Goal: Entertainment & Leisure: Browse casually

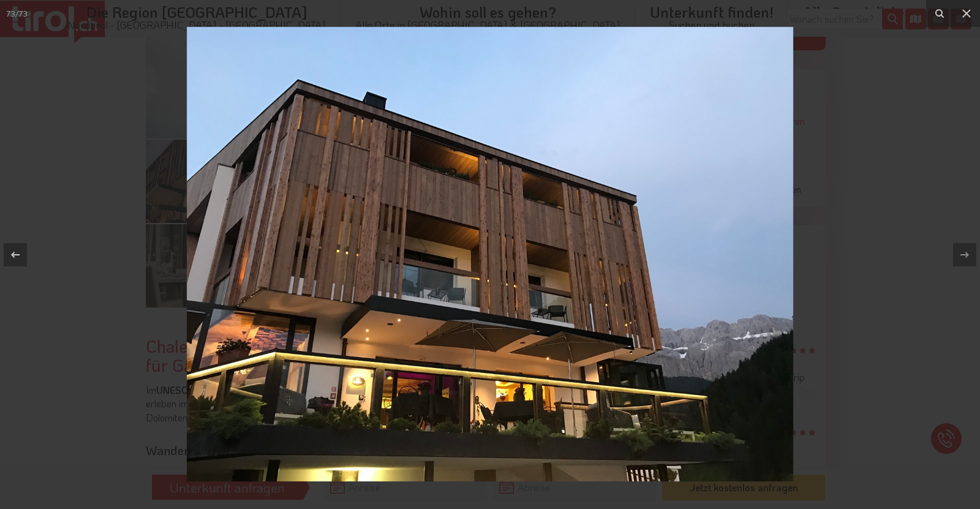
click at [839, 235] on div at bounding box center [490, 254] width 980 height 509
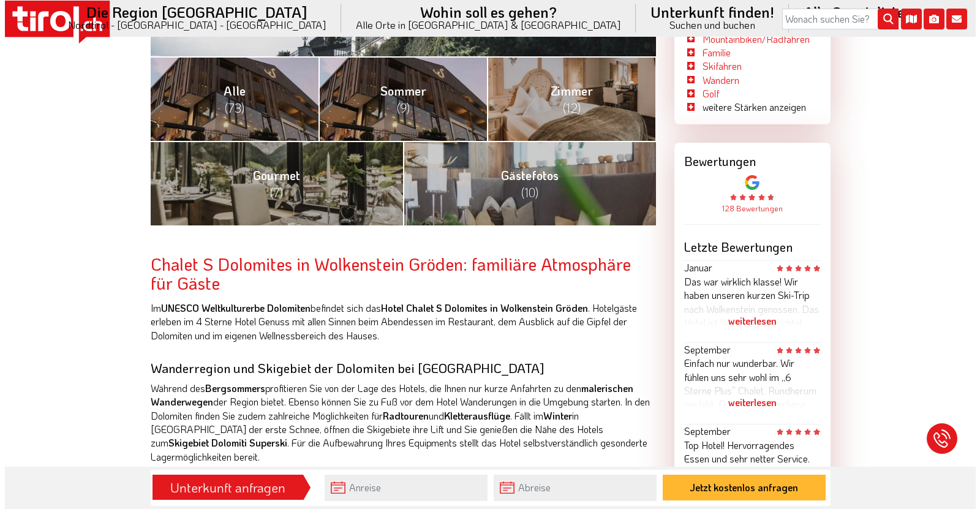
scroll to position [551, 0]
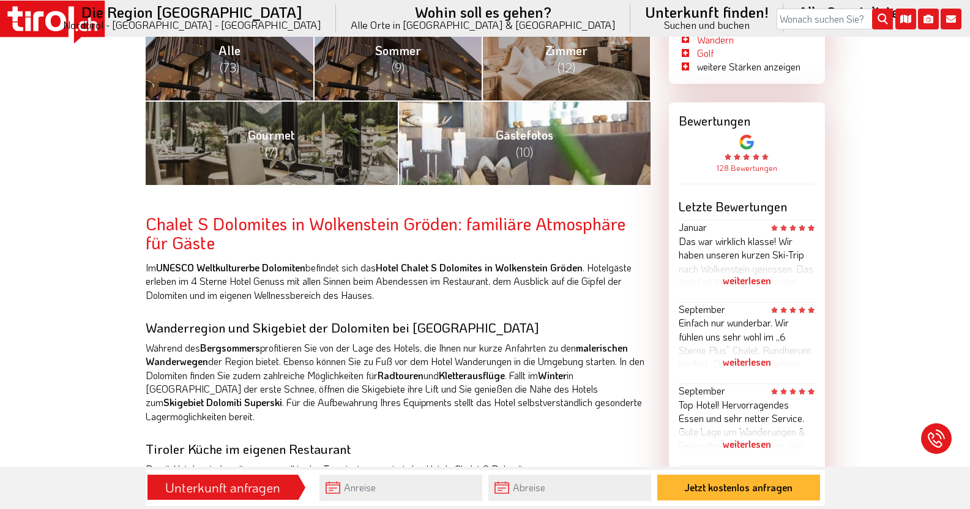
click at [571, 140] on link "Gästefotos (10)" at bounding box center [524, 142] width 253 height 84
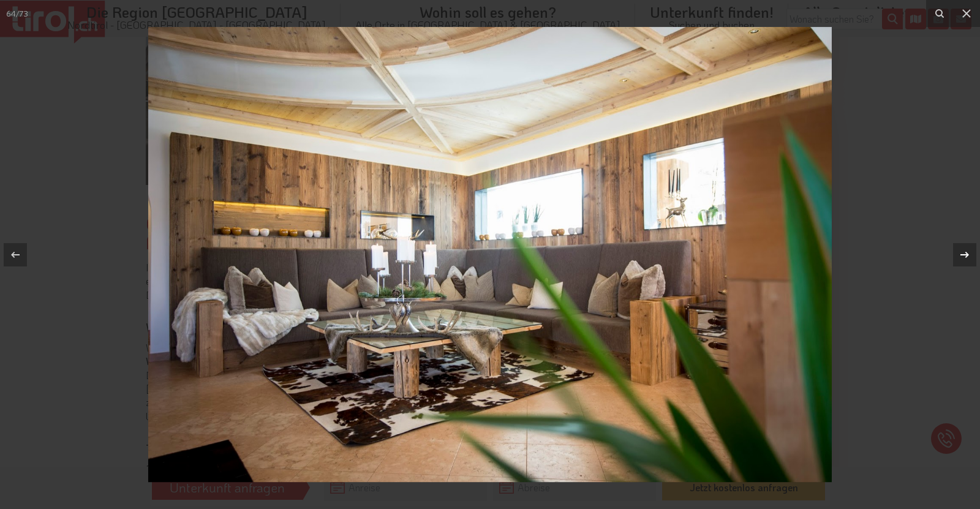
click at [970, 250] on icon at bounding box center [964, 254] width 15 height 15
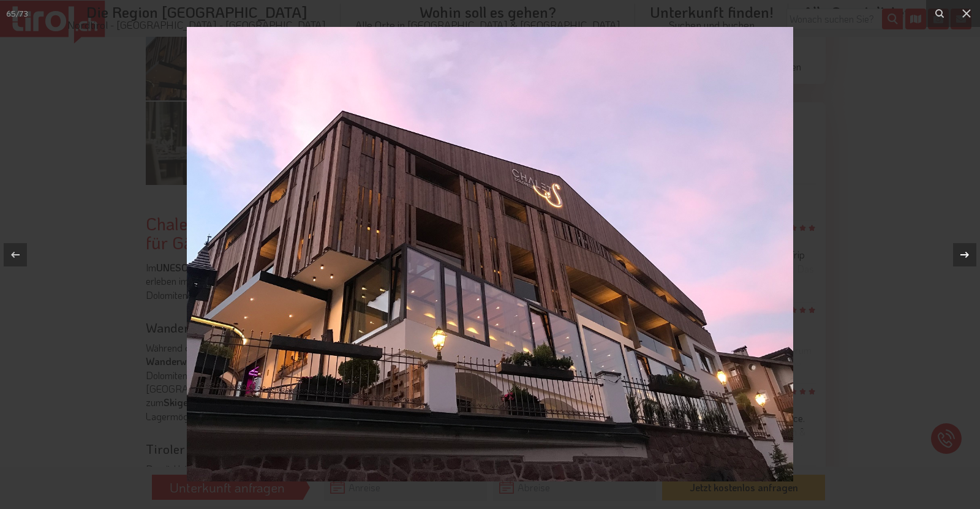
click at [967, 255] on icon at bounding box center [964, 254] width 9 height 6
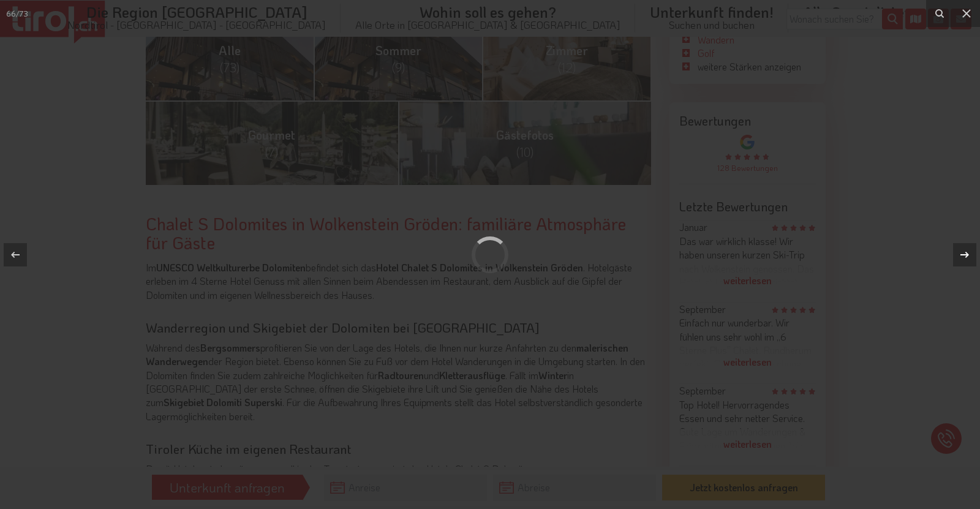
click at [967, 255] on icon at bounding box center [964, 254] width 9 height 6
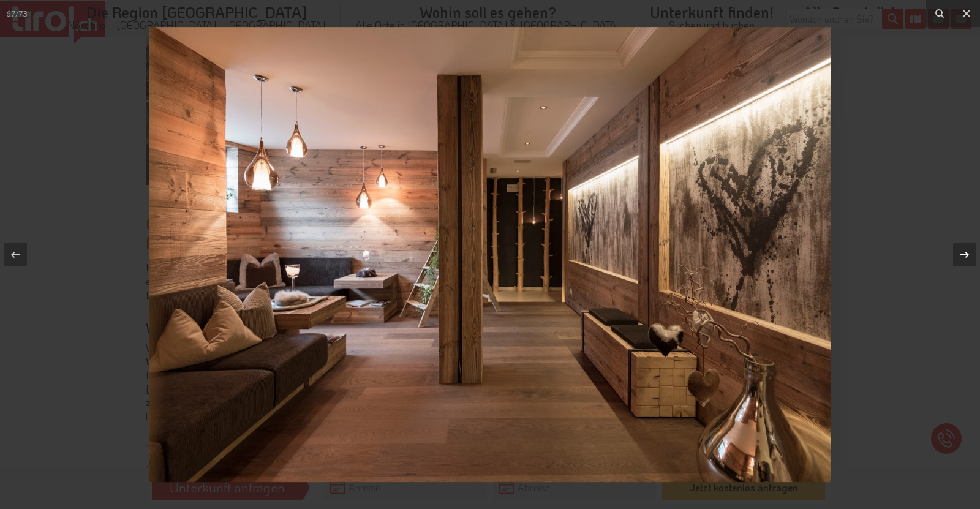
click at [967, 255] on div "67 / 73" at bounding box center [490, 254] width 980 height 509
click at [967, 255] on icon at bounding box center [964, 254] width 9 height 6
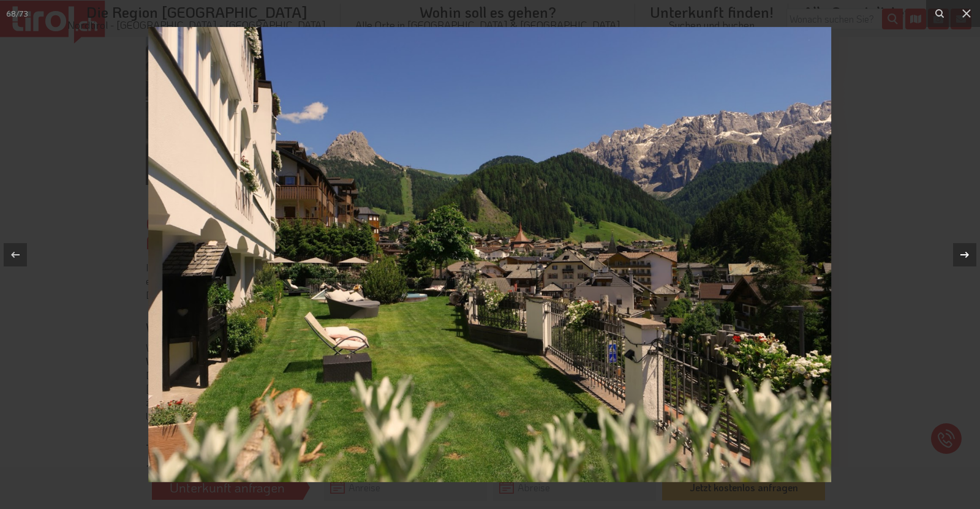
click at [964, 252] on icon at bounding box center [964, 254] width 15 height 15
